Goal: Obtain resource: Download file/media

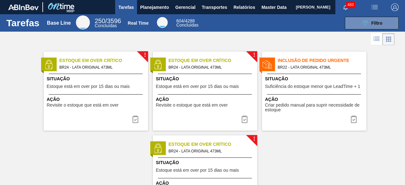
click at [296, 6] on span "[PERSON_NAME]" at bounding box center [313, 7] width 34 height 14
click at [243, 4] on span "Relatórios" at bounding box center [244, 7] width 22 height 8
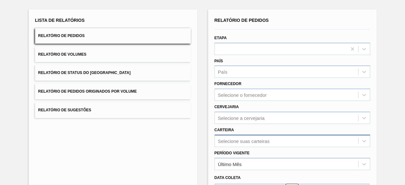
scroll to position [93, 0]
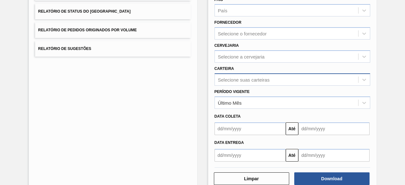
click at [272, 86] on div "Selecione suas carteiras" at bounding box center [292, 79] width 156 height 12
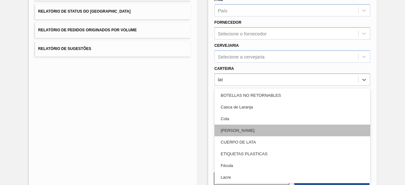
type input "lata"
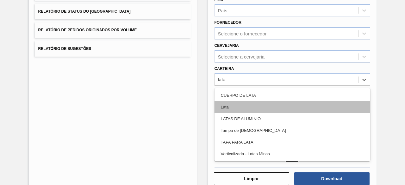
click at [279, 109] on div "Lata" at bounding box center [292, 107] width 156 height 12
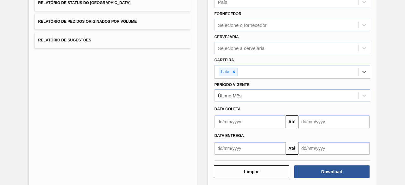
scroll to position [108, 0]
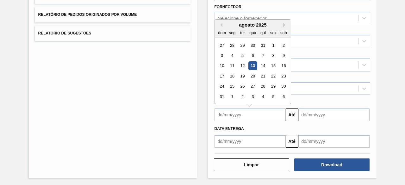
click at [269, 113] on input "text" at bounding box center [249, 114] width 71 height 13
click at [252, 65] on div "13" at bounding box center [252, 66] width 9 height 9
type input "13/08/2025"
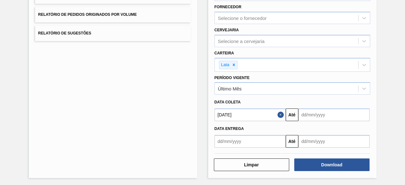
drag, startPoint x: 281, startPoint y: 114, endPoint x: 276, endPoint y: 114, distance: 4.4
click at [281, 114] on button "Close" at bounding box center [281, 114] width 8 height 13
click at [263, 115] on input "text" at bounding box center [249, 114] width 71 height 13
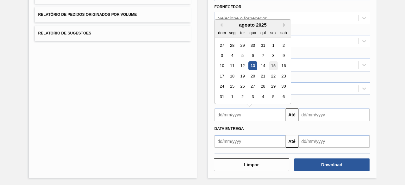
click at [273, 66] on div "15" at bounding box center [273, 66] width 9 height 9
type input "15/08/2025"
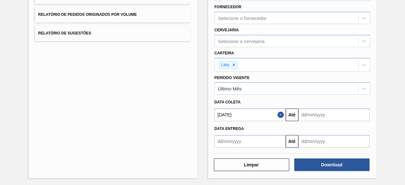
click at [278, 114] on button "Close" at bounding box center [281, 114] width 8 height 13
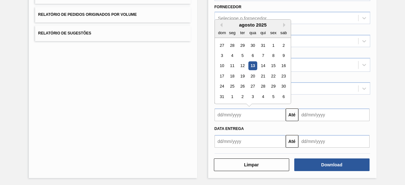
click at [258, 115] on input "text" at bounding box center [249, 114] width 71 height 13
click at [262, 67] on div "14" at bounding box center [262, 66] width 9 height 9
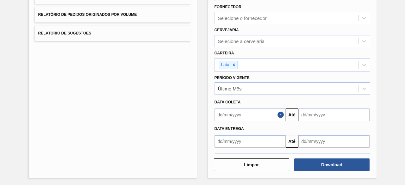
type input "14/08/2025"
click at [307, 112] on input "text" at bounding box center [333, 114] width 71 height 13
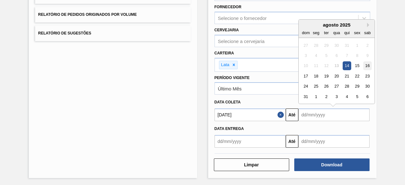
click at [370, 66] on div "16" at bounding box center [367, 66] width 9 height 9
type input "16/08/2025"
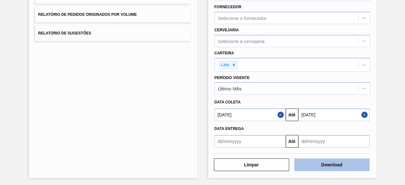
click at [340, 166] on button "Download" at bounding box center [331, 164] width 75 height 13
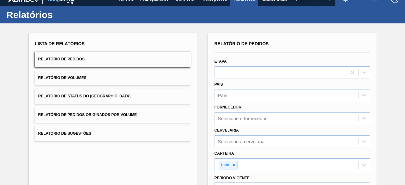
scroll to position [0, 0]
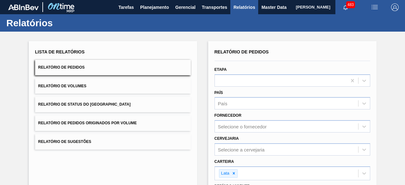
click at [374, 7] on img "button" at bounding box center [375, 7] width 8 height 8
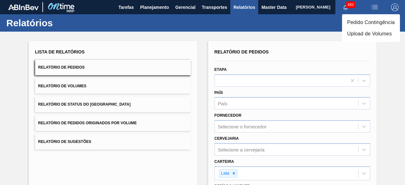
click at [358, 33] on li "Upload de Volumes" at bounding box center [371, 33] width 58 height 11
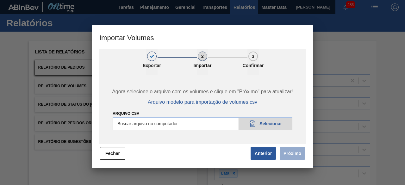
click at [274, 124] on input "Arquivo csv" at bounding box center [203, 123] width 180 height 13
type input "C:\fakepath\Subida Crown 13.08.csv"
click at [287, 150] on button "Próximo" at bounding box center [292, 153] width 25 height 13
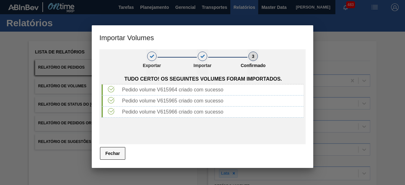
click at [114, 151] on button "Fechar" at bounding box center [112, 153] width 25 height 13
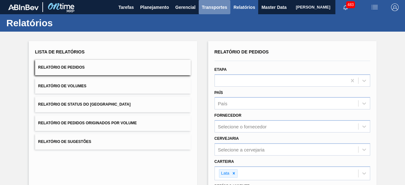
click at [211, 9] on span "Transportes" at bounding box center [214, 7] width 25 height 8
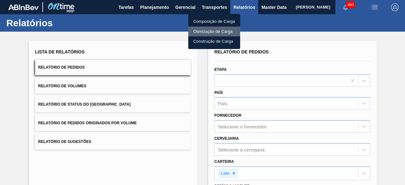
click at [207, 32] on li "Otimização de Carga" at bounding box center [214, 32] width 52 height 10
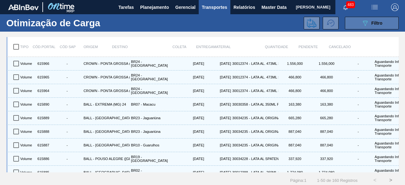
click at [359, 24] on button "089F7B8B-B2A5-4AFE-B5C0-19BA573D28AC Filtro" at bounding box center [372, 23] width 54 height 13
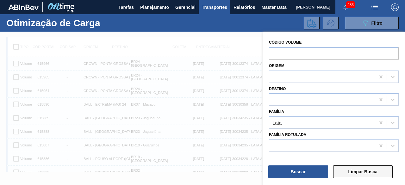
click at [367, 169] on button "Limpar Busca" at bounding box center [363, 171] width 60 height 13
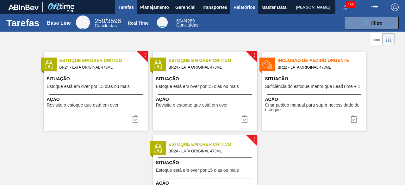
click at [242, 9] on span "Relatórios" at bounding box center [244, 7] width 22 height 8
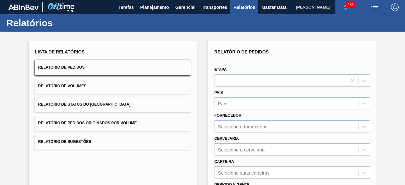
click at [147, 89] on button "Relatório de Volumes" at bounding box center [113, 85] width 156 height 15
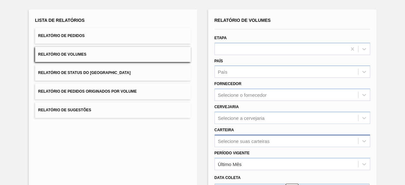
scroll to position [93, 0]
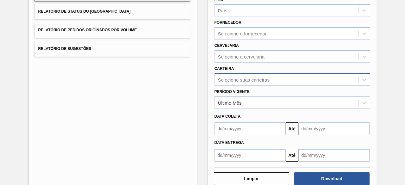
click at [272, 86] on div "Selecione suas carteiras" at bounding box center [292, 79] width 156 height 12
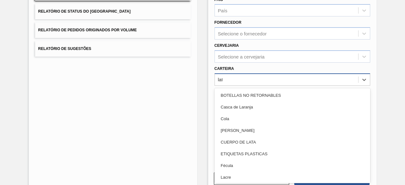
type input "lata"
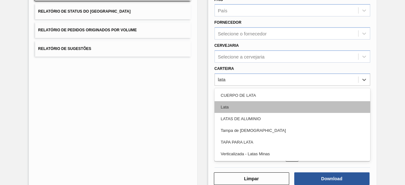
click at [273, 108] on div "Lata" at bounding box center [292, 107] width 156 height 12
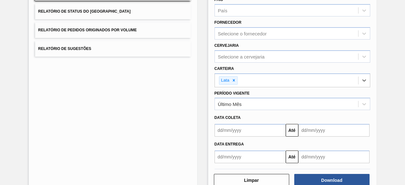
scroll to position [108, 0]
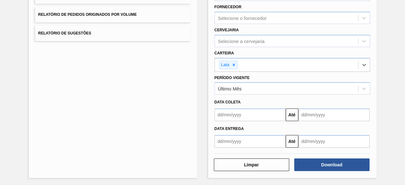
click at [270, 115] on input "text" at bounding box center [249, 114] width 71 height 13
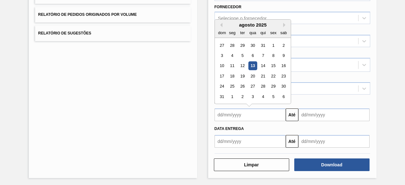
click at [250, 65] on div "13" at bounding box center [252, 66] width 9 height 9
type input "13/08/2025"
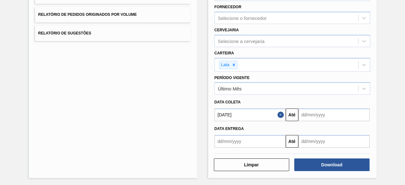
click at [306, 113] on input "text" at bounding box center [333, 114] width 71 height 13
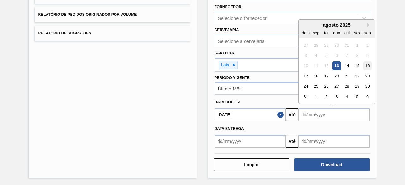
click at [365, 65] on div "16" at bounding box center [367, 66] width 9 height 9
type input "16/08/2025"
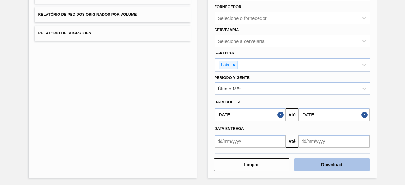
click at [348, 165] on button "Download" at bounding box center [331, 164] width 75 height 13
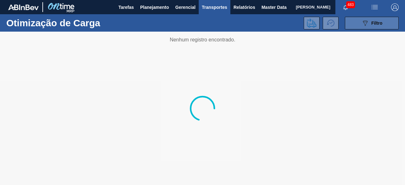
click at [361, 22] on button "089F7B8B-B2A5-4AFE-B5C0-19BA573D28AC Filtro" at bounding box center [372, 23] width 54 height 13
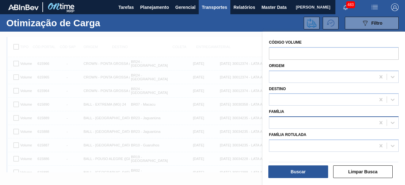
scroll to position [8, 0]
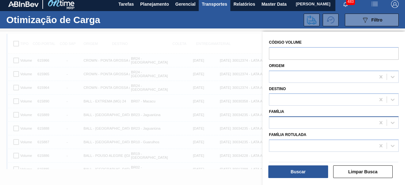
click at [323, 122] on div at bounding box center [322, 122] width 106 height 9
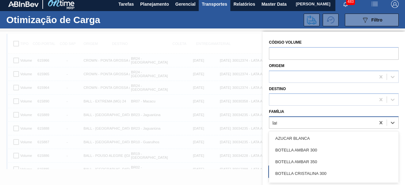
type input "lata"
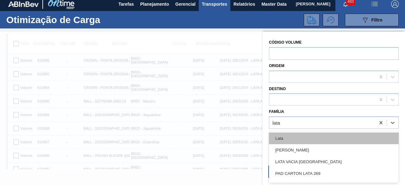
click at [293, 137] on div "Lata" at bounding box center [334, 139] width 130 height 12
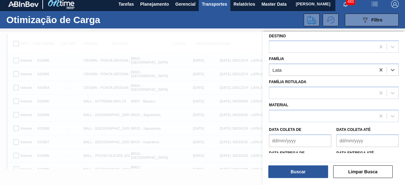
scroll to position [63, 0]
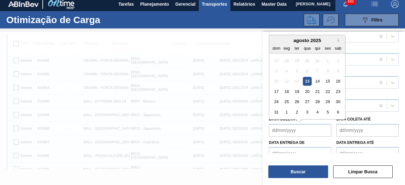
click at [304, 128] on de "Data coleta de" at bounding box center [300, 130] width 62 height 13
click at [308, 81] on div "13" at bounding box center [307, 81] width 9 height 9
type de "13/08/2025"
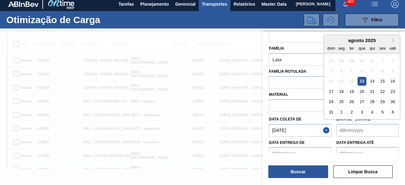
click at [357, 128] on até "Data coleta até" at bounding box center [367, 130] width 62 height 13
click at [393, 81] on div "16" at bounding box center [392, 81] width 9 height 9
type até "16/08/2025"
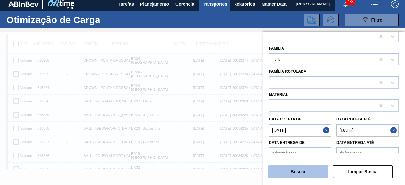
click at [307, 174] on button "Buscar" at bounding box center [298, 171] width 60 height 13
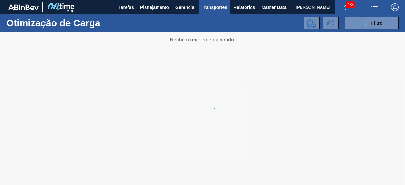
scroll to position [0, 0]
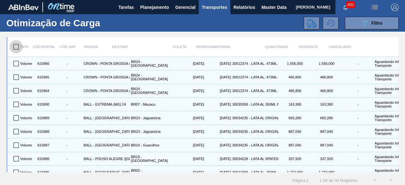
click at [16, 47] on input "checkbox" at bounding box center [15, 46] width 13 height 13
checkbox input "true"
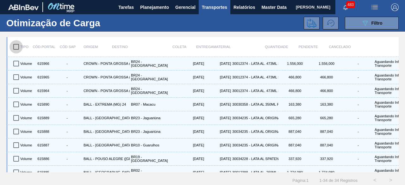
checkbox input "true"
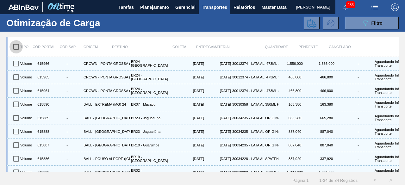
checkbox input "true"
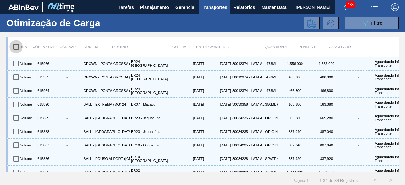
checkbox input "true"
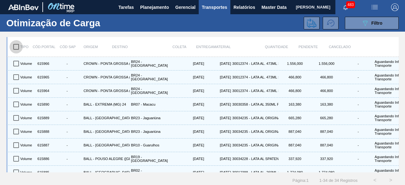
checkbox input "true"
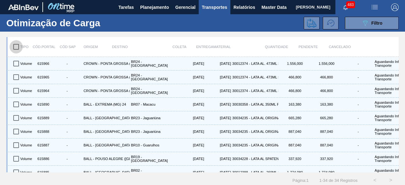
checkbox input "true"
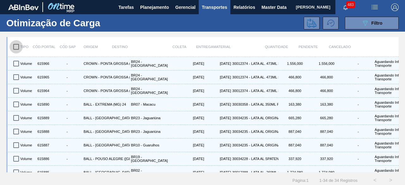
checkbox input "true"
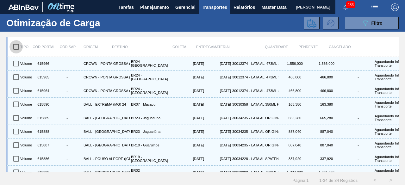
checkbox input "true"
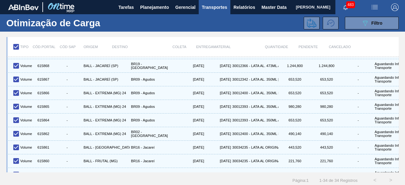
scroll to position [348, 0]
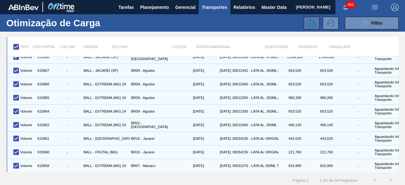
click at [307, 24] on icon at bounding box center [311, 22] width 9 height 9
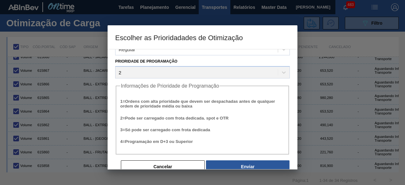
scroll to position [24, 0]
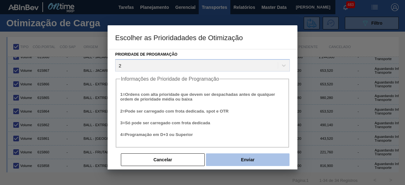
click at [257, 161] on button "Enviar" at bounding box center [247, 159] width 83 height 13
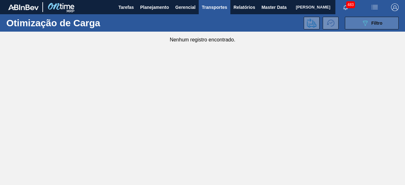
click at [361, 26] on icon "089F7B8B-B2A5-4AFE-B5C0-19BA573D28AC" at bounding box center [365, 23] width 8 height 8
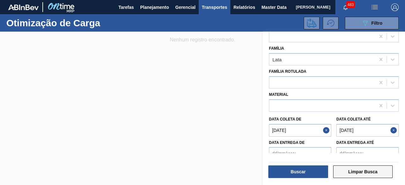
click at [367, 170] on button "Limpar Busca" at bounding box center [363, 171] width 60 height 13
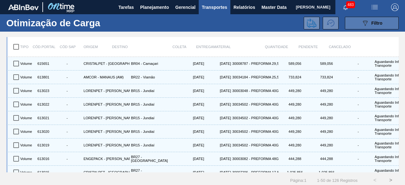
click at [357, 22] on button "089F7B8B-B2A5-4AFE-B5C0-19BA573D28AC Filtro" at bounding box center [372, 23] width 54 height 13
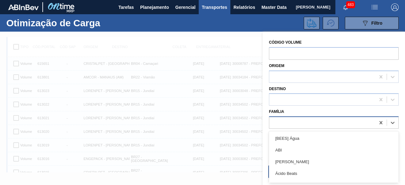
scroll to position [8, 0]
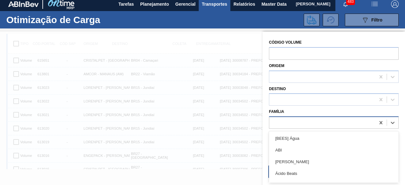
click at [314, 123] on div at bounding box center [322, 122] width 106 height 9
type input "lata"
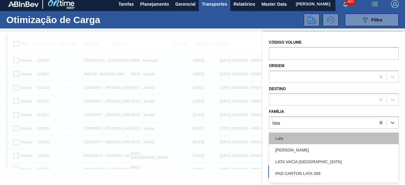
click at [311, 136] on div "Lata" at bounding box center [334, 139] width 130 height 12
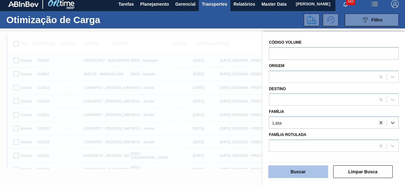
click at [306, 174] on button "Buscar" at bounding box center [298, 171] width 60 height 13
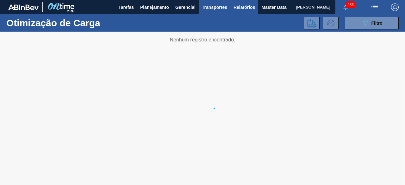
scroll to position [0, 0]
